Goal: Information Seeking & Learning: Learn about a topic

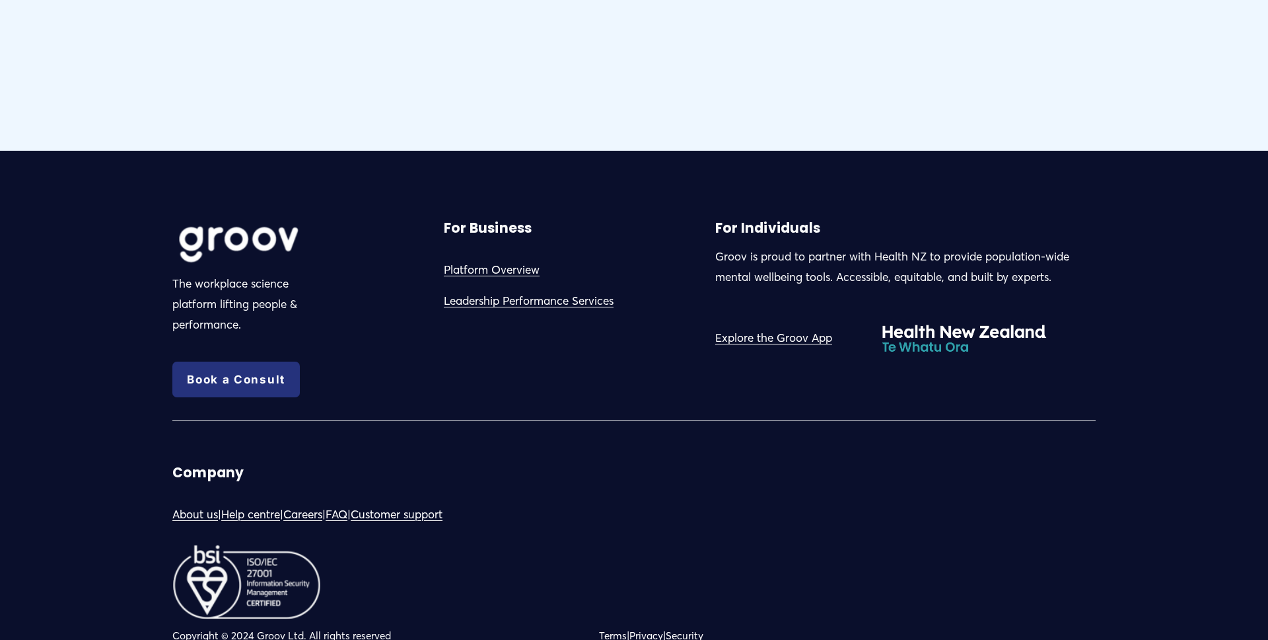
scroll to position [6408, 0]
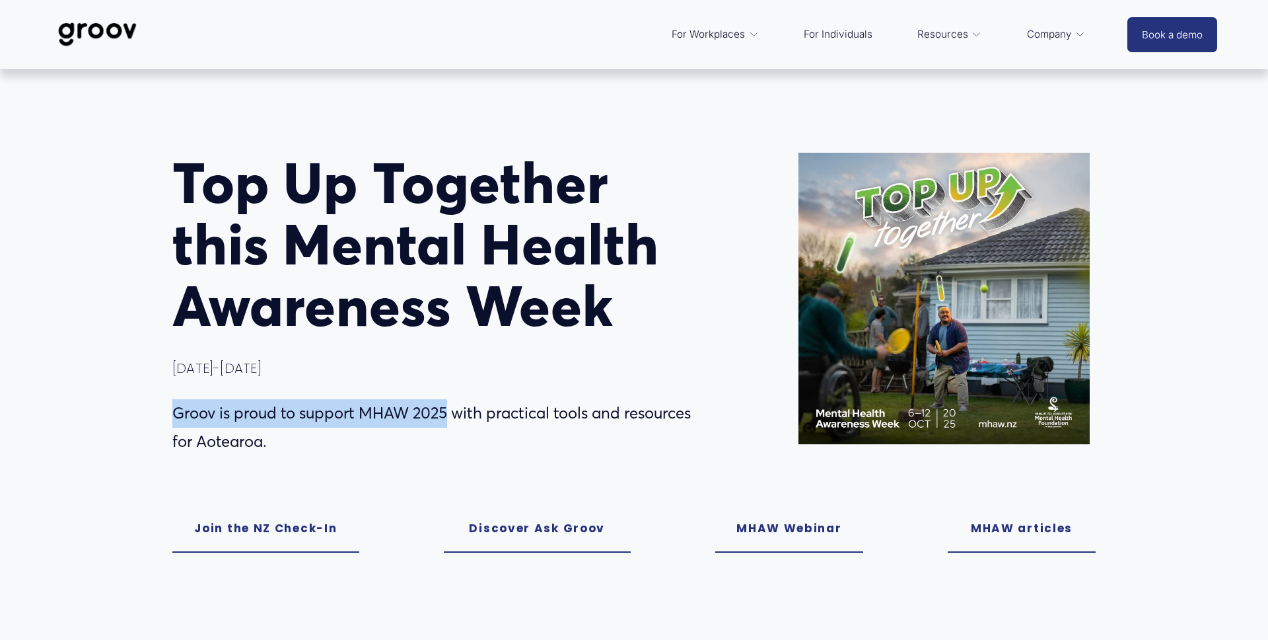
drag, startPoint x: 175, startPoint y: 413, endPoint x: 451, endPoint y: 415, distance: 275.5
click at [451, 415] on p "Groov is proud to support MHAW 2025 with practical tools and resources for Aote…" at bounding box center [440, 427] width 536 height 57
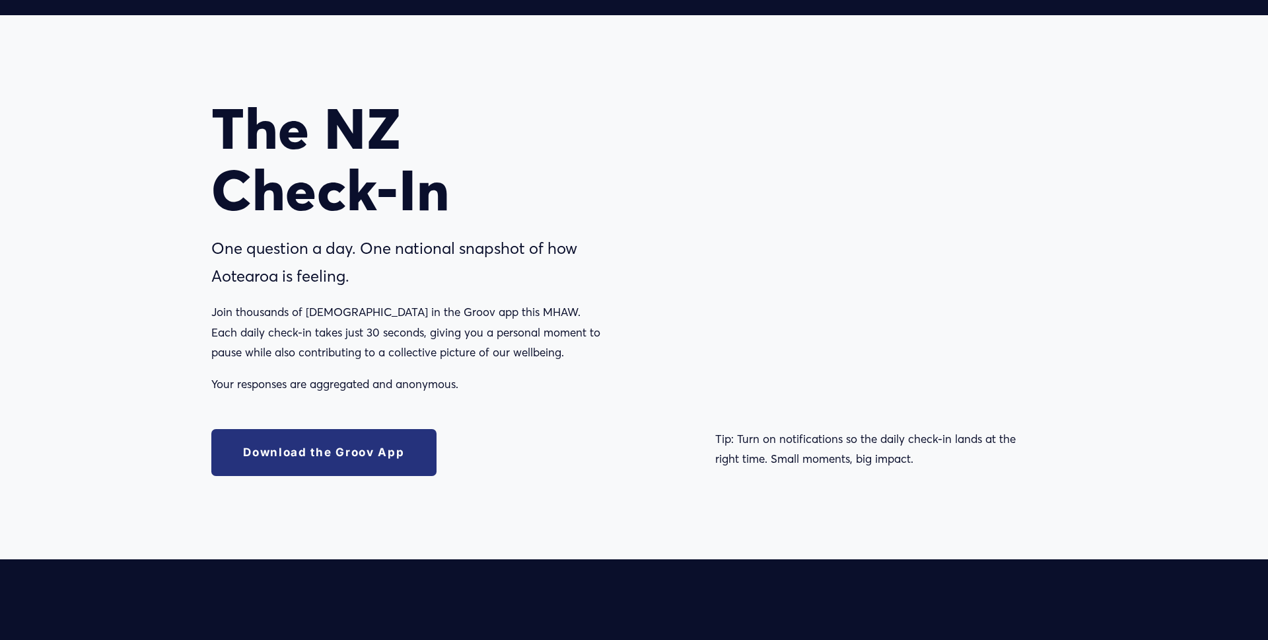
scroll to position [979, 0]
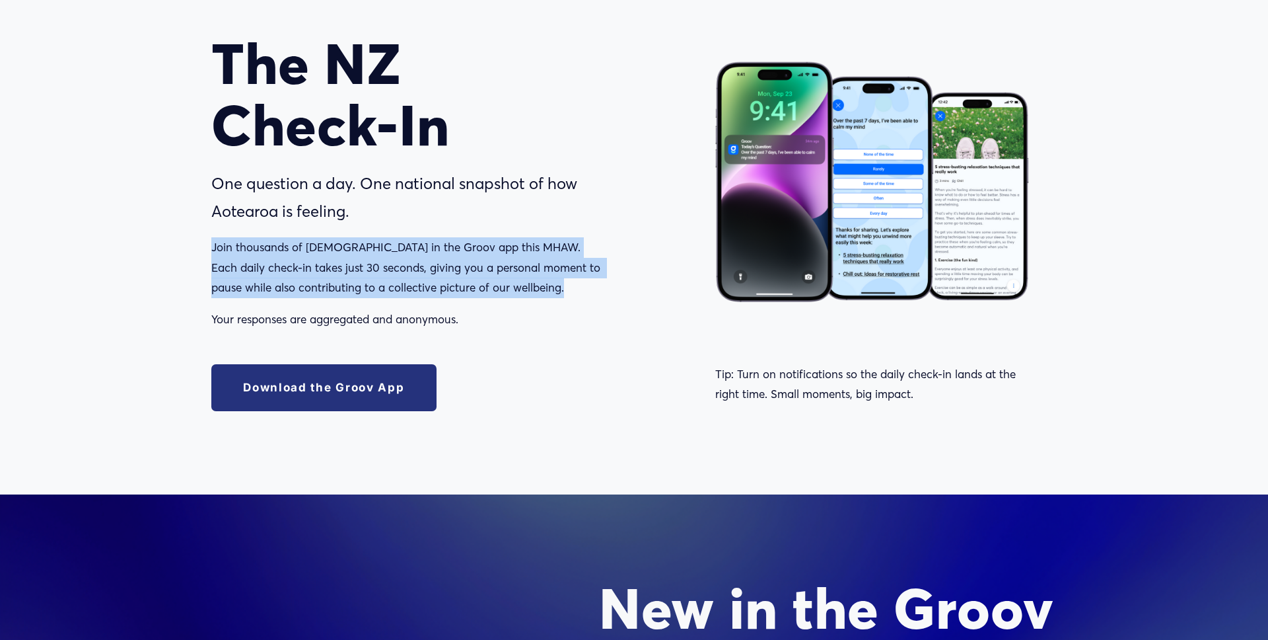
drag, startPoint x: 213, startPoint y: 246, endPoint x: 597, endPoint y: 287, distance: 385.4
click at [597, 287] on p "Join thousands of [DEMOGRAPHIC_DATA] in the Groov app this MHAW. Each daily che…" at bounding box center [421, 267] width 420 height 61
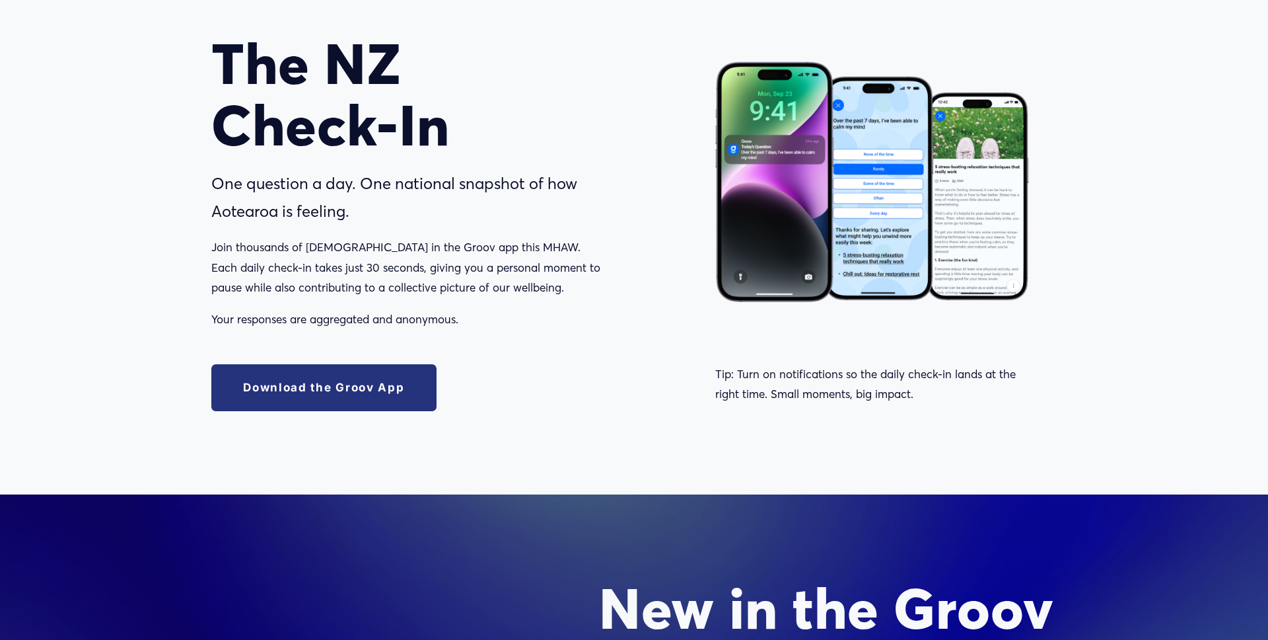
click at [277, 208] on p "One question a day. One national snapshot of how Aotearoa is feeling." at bounding box center [421, 198] width 420 height 57
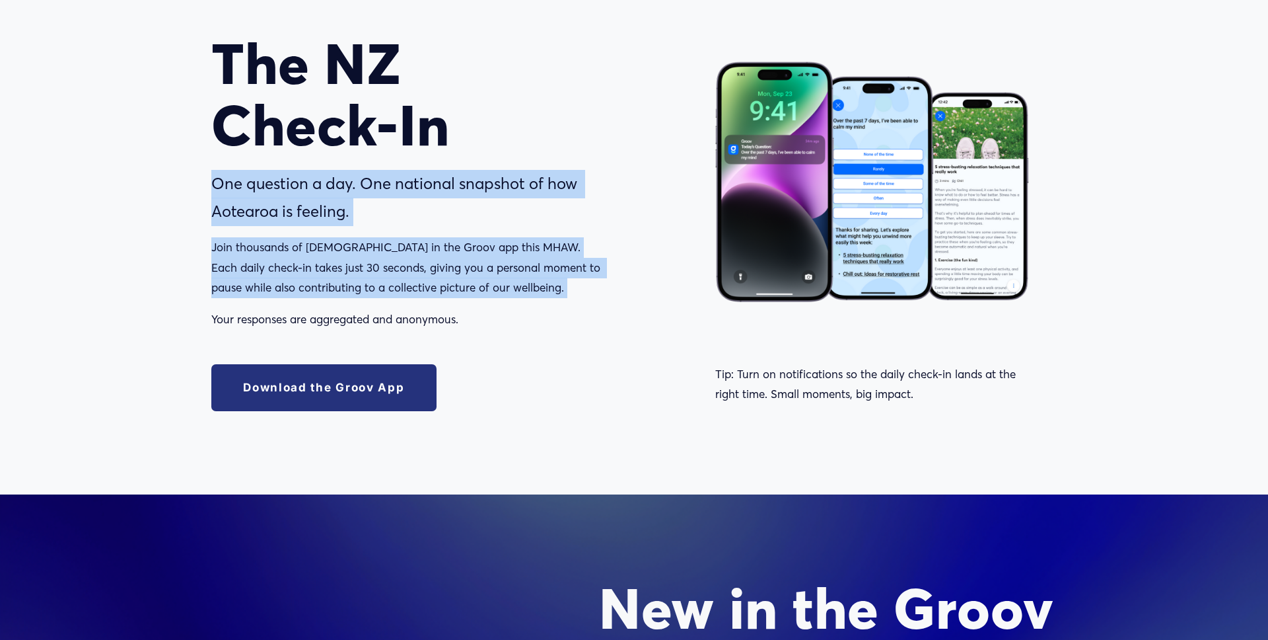
drag, startPoint x: 211, startPoint y: 182, endPoint x: 562, endPoint y: 302, distance: 370.9
click at [562, 302] on div "One question a day. One national snapshot of how Aotearoa is feeling. Join thou…" at bounding box center [421, 250] width 420 height 160
copy div "One question a day. One national snapshot of how Aotearoa is feeling. Join thou…"
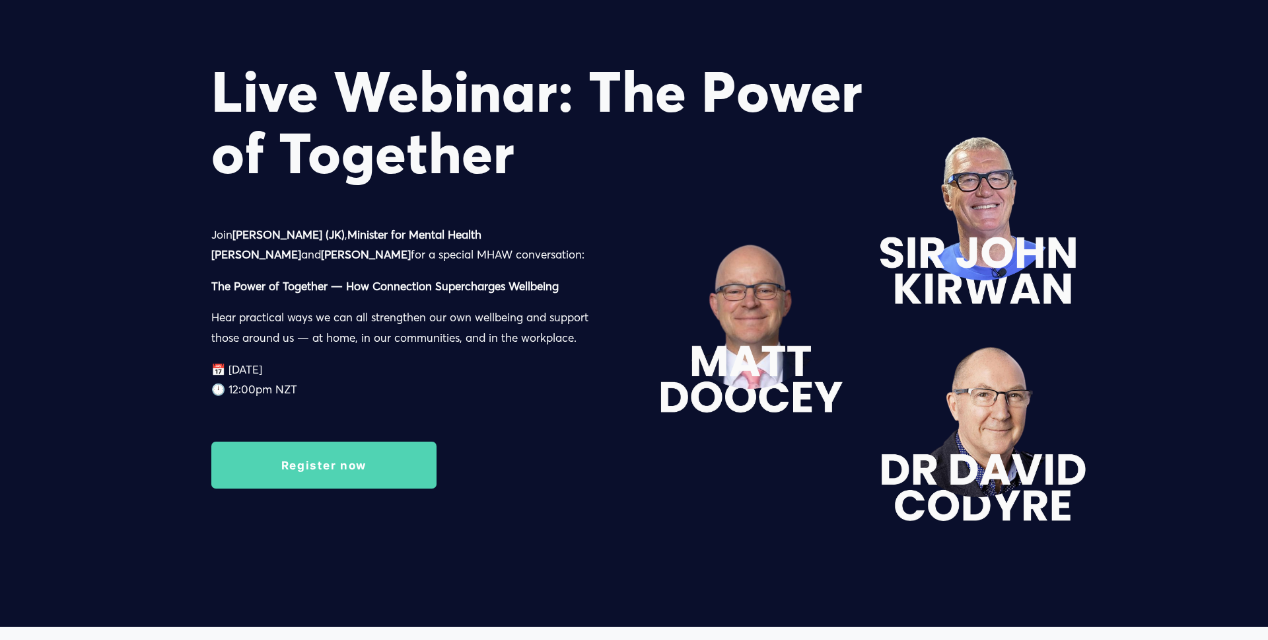
scroll to position [2088, 0]
